Goal: Information Seeking & Learning: Learn about a topic

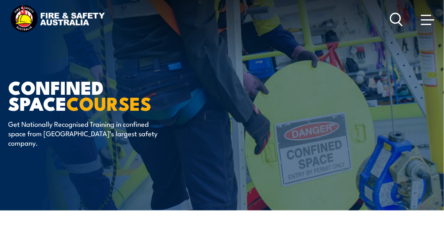
click at [427, 17] on span at bounding box center [427, 19] width 13 height 9
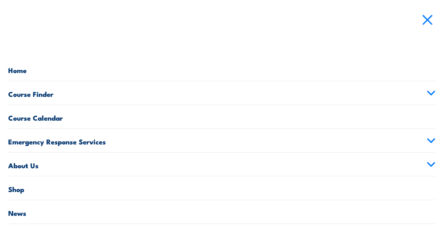
click at [104, 89] on link "Course Finder" at bounding box center [222, 92] width 428 height 23
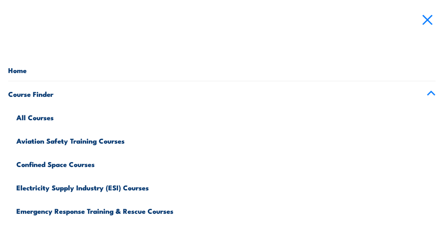
click at [66, 123] on link "All Courses" at bounding box center [225, 116] width 419 height 23
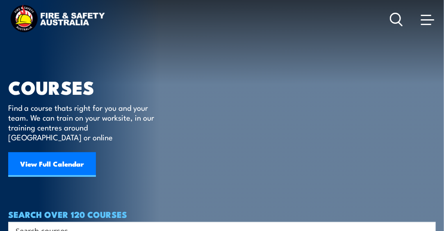
click at [425, 17] on span at bounding box center [427, 19] width 13 height 9
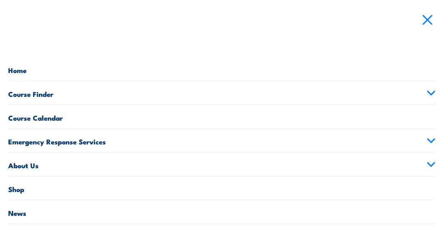
click at [43, 95] on link "Course Finder" at bounding box center [222, 92] width 428 height 23
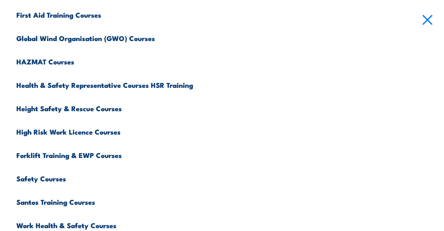
scroll to position [248, 0]
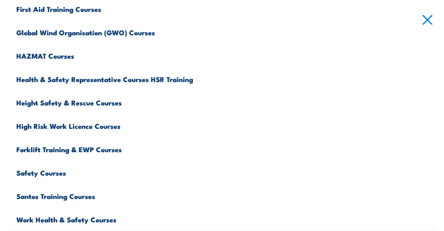
click at [81, 148] on link "Forklift Training & EWP Courses" at bounding box center [225, 148] width 419 height 23
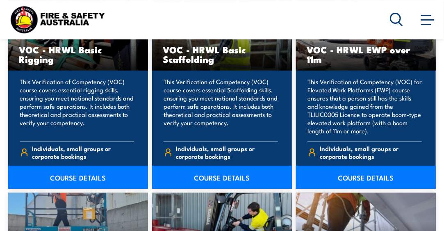
scroll to position [1014, 0]
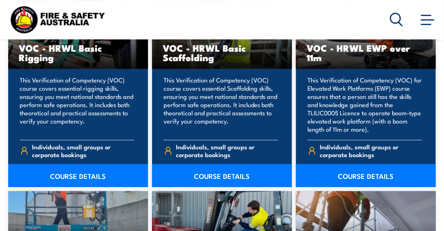
click at [369, 169] on link "COURSE DETAILS" at bounding box center [366, 175] width 140 height 23
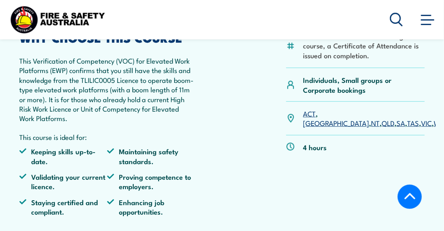
scroll to position [217, 0]
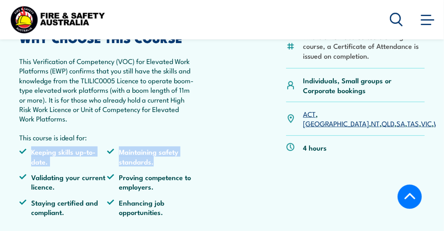
drag, startPoint x: 220, startPoint y: 160, endPoint x: 219, endPoint y: 131, distance: 28.3
click at [219, 131] on div "This is a non-accredited training course, a Certificate of Attendance is issued…" at bounding box center [222, 127] width 406 height 191
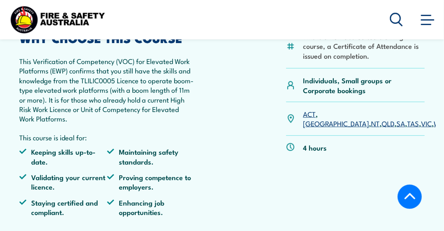
drag, startPoint x: 219, startPoint y: 131, endPoint x: 205, endPoint y: 110, distance: 24.9
click at [205, 110] on div "This is a non-accredited training course, a Certificate of Attendance is issued…" at bounding box center [222, 127] width 406 height 191
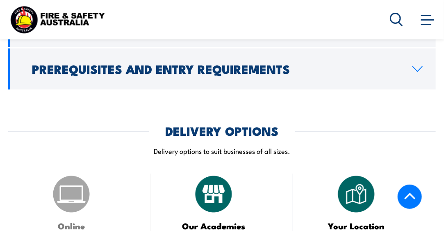
scroll to position [822, 0]
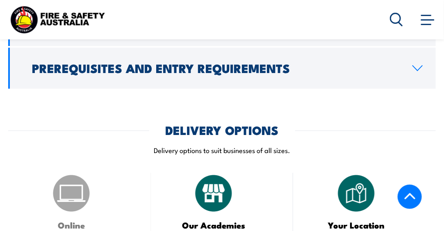
click at [234, 70] on h2 "Prerequisites and Entry Requirements" at bounding box center [215, 67] width 367 height 11
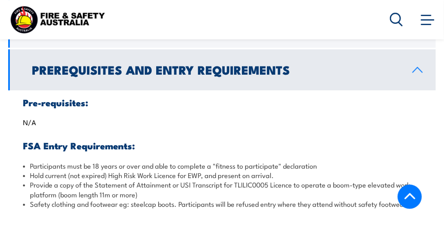
scroll to position [748, 0]
